Goal: Task Accomplishment & Management: Manage account settings

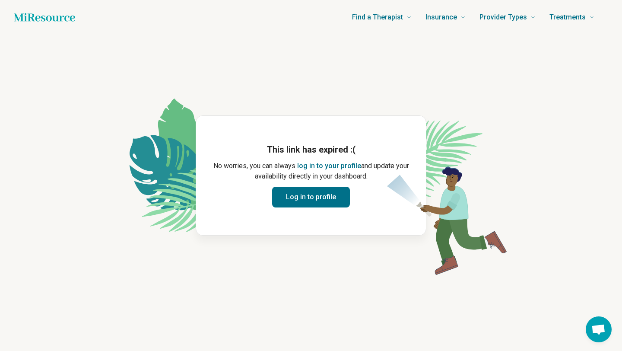
click at [323, 196] on button "Log in to profile" at bounding box center [311, 197] width 78 height 21
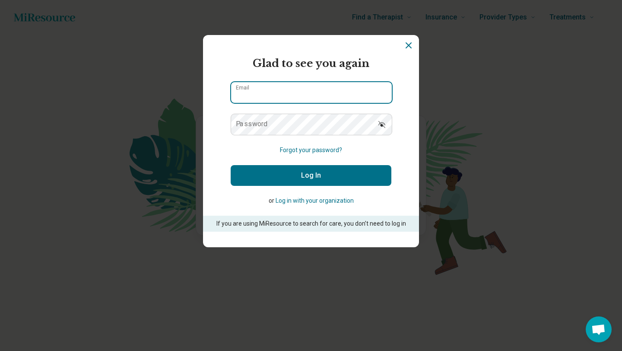
click at [290, 86] on input "Email" at bounding box center [311, 92] width 161 height 21
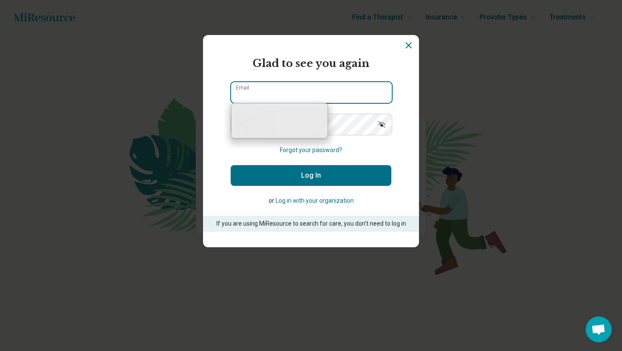
click at [277, 101] on input "Email" at bounding box center [311, 92] width 161 height 21
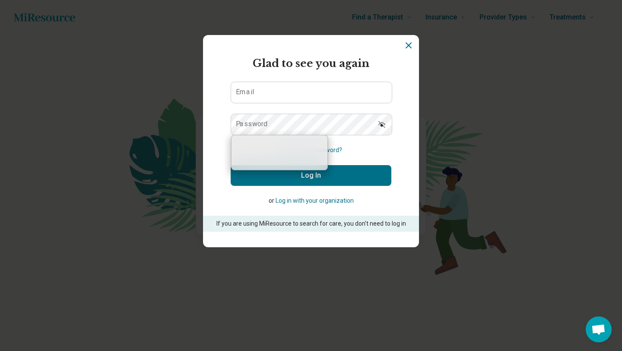
click at [252, 155] on form "Glad to see you again Email Password Forgot your password? Log In or Log in wit…" at bounding box center [311, 144] width 161 height 176
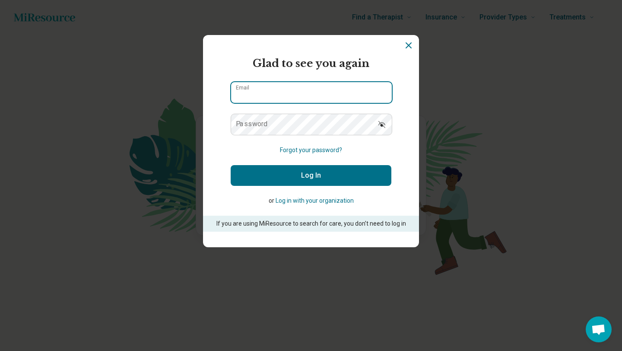
click at [284, 95] on input "Email" at bounding box center [311, 92] width 161 height 21
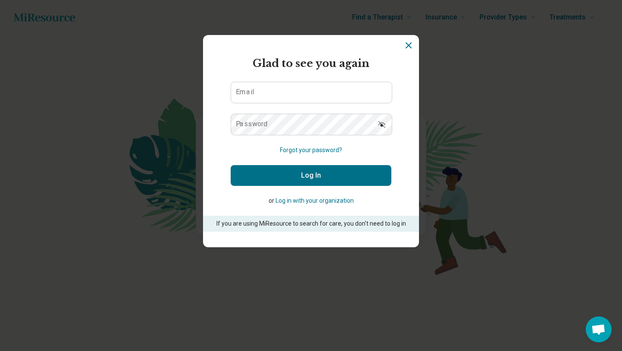
click at [259, 153] on form "Glad to see you again Email Password Forgot your password? Log In or Log in wit…" at bounding box center [311, 144] width 161 height 176
click at [261, 139] on form "Glad to see you again Email Password Forgot your password? Log In or Log in wit…" at bounding box center [311, 144] width 161 height 176
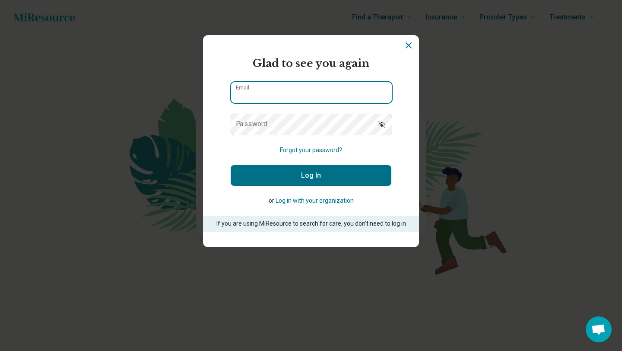
click at [257, 93] on input "Email" at bounding box center [311, 92] width 161 height 21
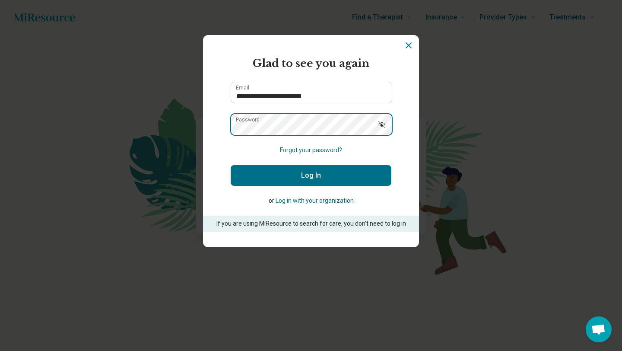
click at [231, 165] on button "Log In" at bounding box center [311, 175] width 161 height 21
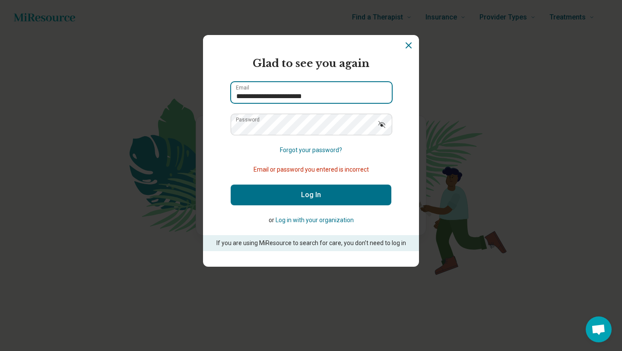
drag, startPoint x: 262, startPoint y: 96, endPoint x: 349, endPoint y: 103, distance: 87.1
click at [349, 103] on div "**********" at bounding box center [311, 93] width 161 height 22
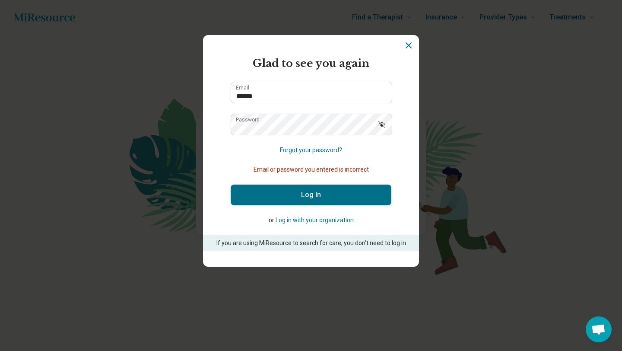
click at [383, 125] on icon "Show password" at bounding box center [382, 124] width 9 height 9
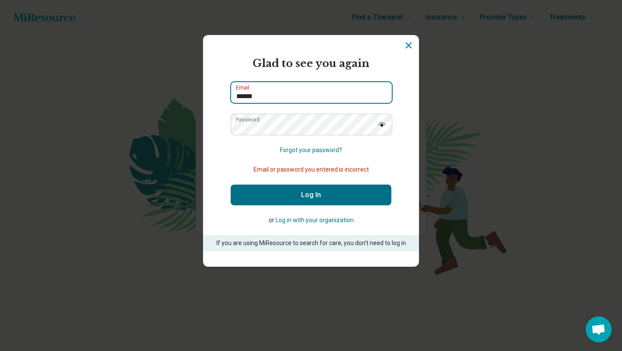
click at [330, 94] on input "******" at bounding box center [311, 92] width 161 height 21
type input "**********"
click at [231, 185] on button "Log In" at bounding box center [311, 195] width 161 height 21
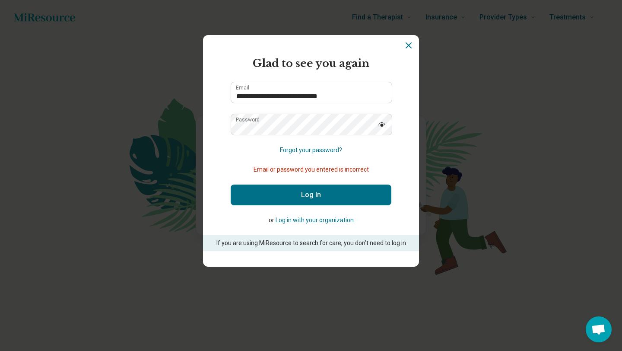
click at [261, 193] on button "Log In" at bounding box center [311, 195] width 161 height 21
click at [287, 195] on button "Log In" at bounding box center [311, 195] width 161 height 21
click at [293, 150] on button "Forgot your password?" at bounding box center [311, 150] width 62 height 9
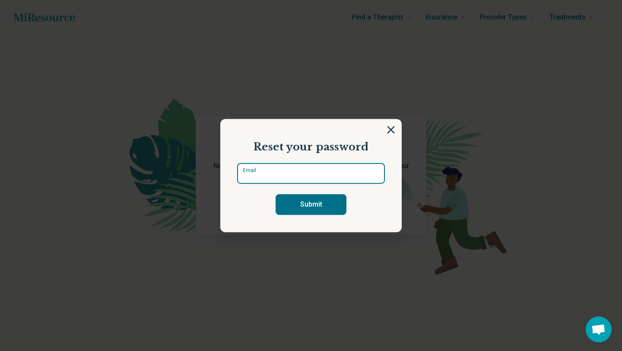
click at [276, 175] on input "Email" at bounding box center [311, 173] width 148 height 21
type input "**********"
click at [276, 194] on button "Submit" at bounding box center [311, 204] width 71 height 21
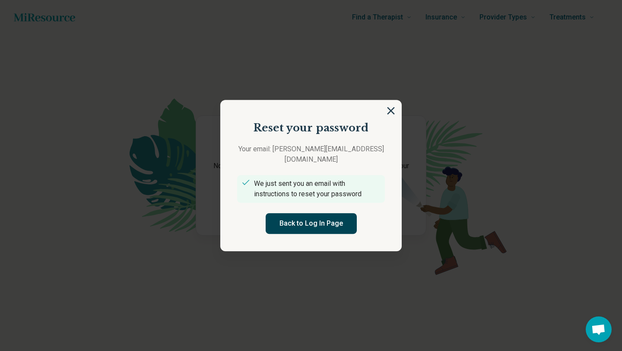
click at [288, 220] on button "Back to Log In Page" at bounding box center [311, 223] width 91 height 21
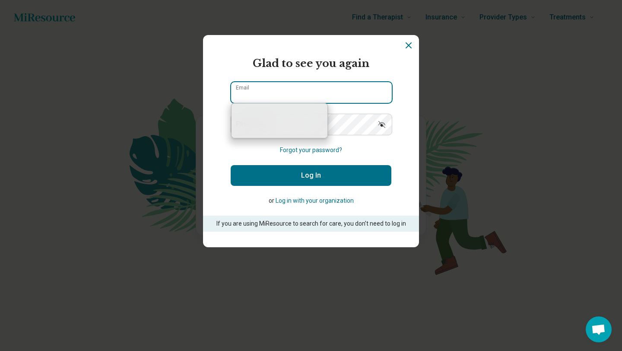
click at [265, 95] on input "Email" at bounding box center [311, 92] width 161 height 21
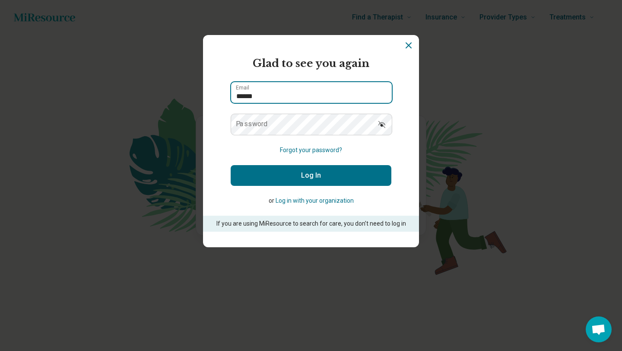
type input "******"
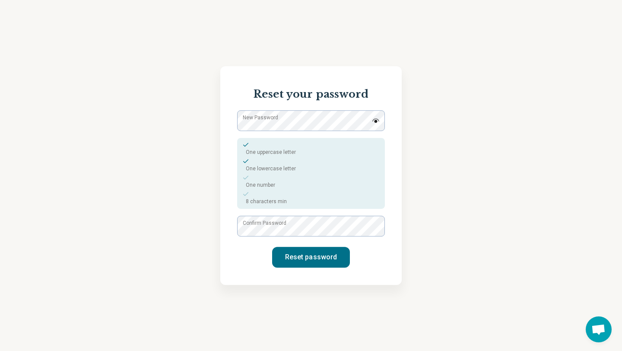
click at [373, 119] on img at bounding box center [376, 120] width 8 height 4
click at [164, 126] on div "Reset your password New Password One uppercase letter One lowercase letter One …" at bounding box center [311, 175] width 622 height 351
click at [266, 226] on label "Confirm Password" at bounding box center [265, 223] width 44 height 8
click at [308, 254] on button "Reset password" at bounding box center [311, 257] width 78 height 21
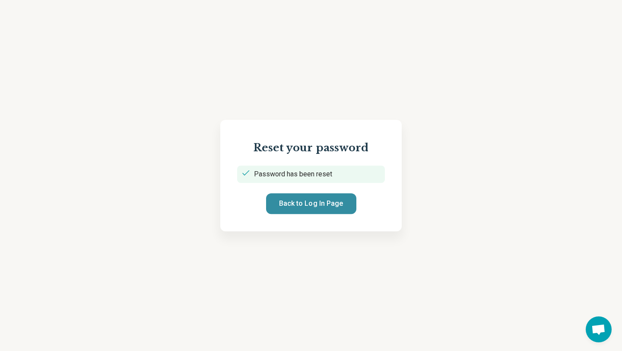
click at [308, 206] on button "Back to Log In Page" at bounding box center [311, 203] width 90 height 21
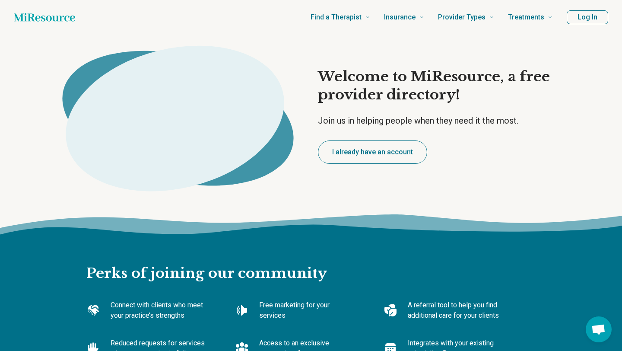
click at [595, 22] on button "Log In" at bounding box center [587, 17] width 41 height 14
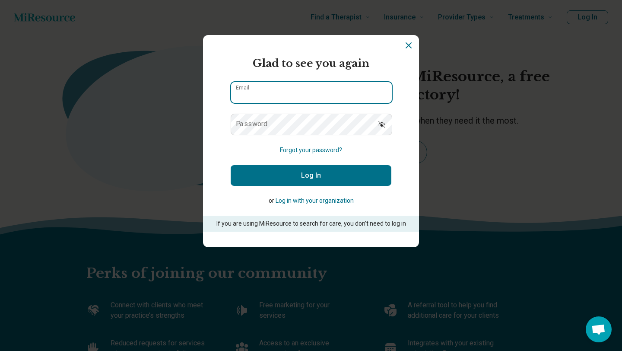
click at [322, 96] on input "Email" at bounding box center [311, 92] width 161 height 21
type input "**********"
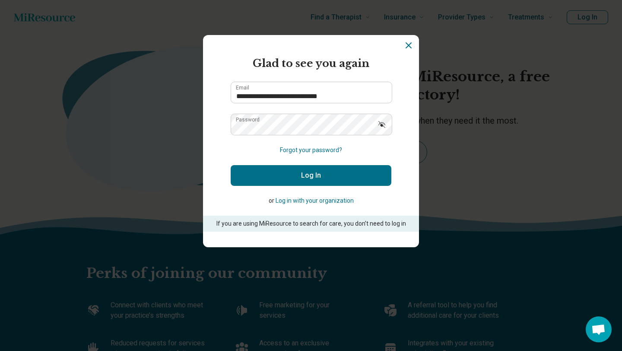
click at [314, 176] on button "Log In" at bounding box center [311, 175] width 161 height 21
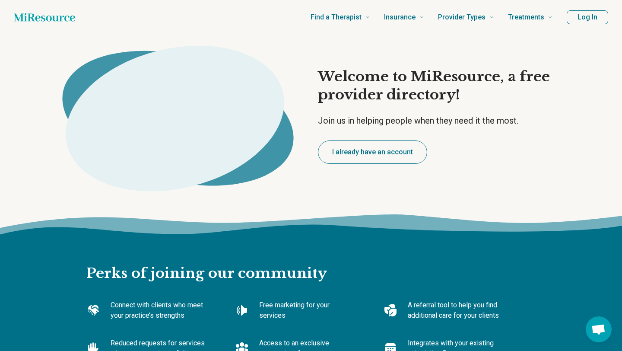
type textarea "*"
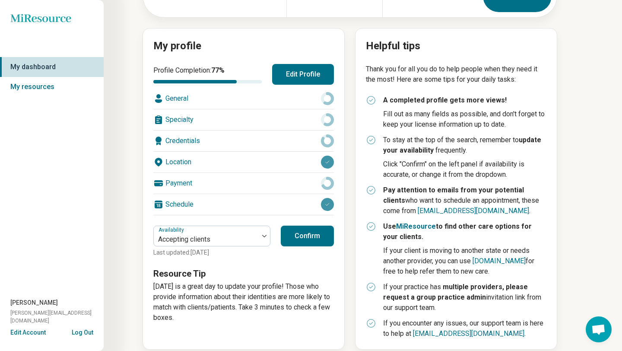
scroll to position [82, 0]
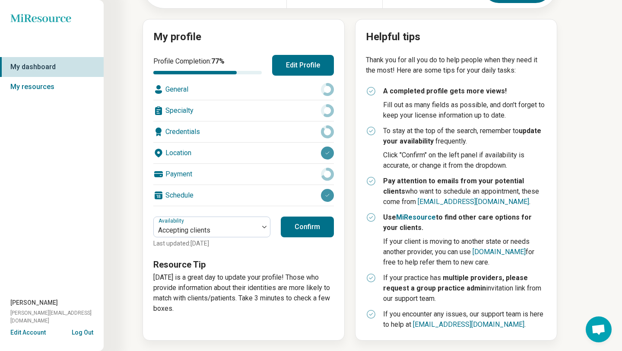
click at [302, 226] on button "Confirm" at bounding box center [307, 227] width 53 height 21
